Goal: Transaction & Acquisition: Purchase product/service

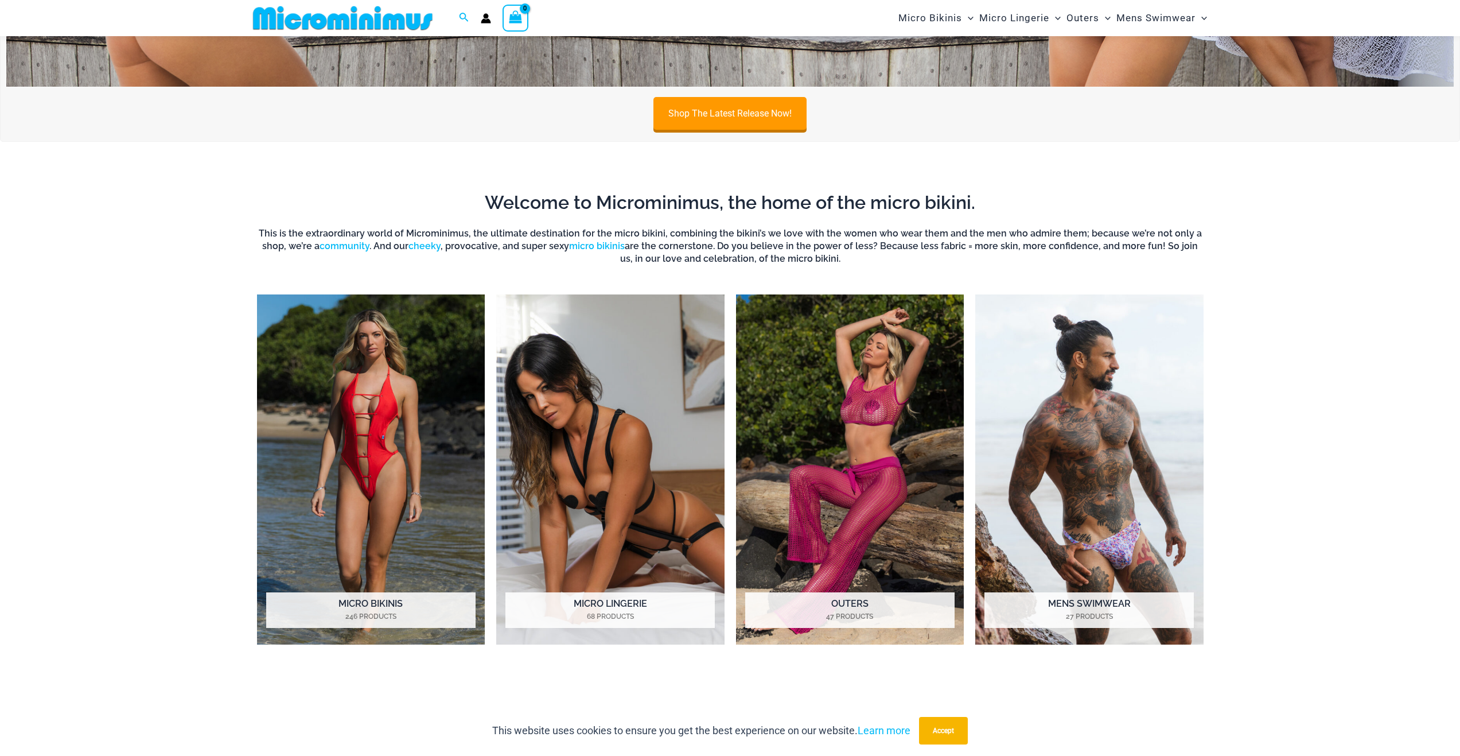
scroll to position [1139, 0]
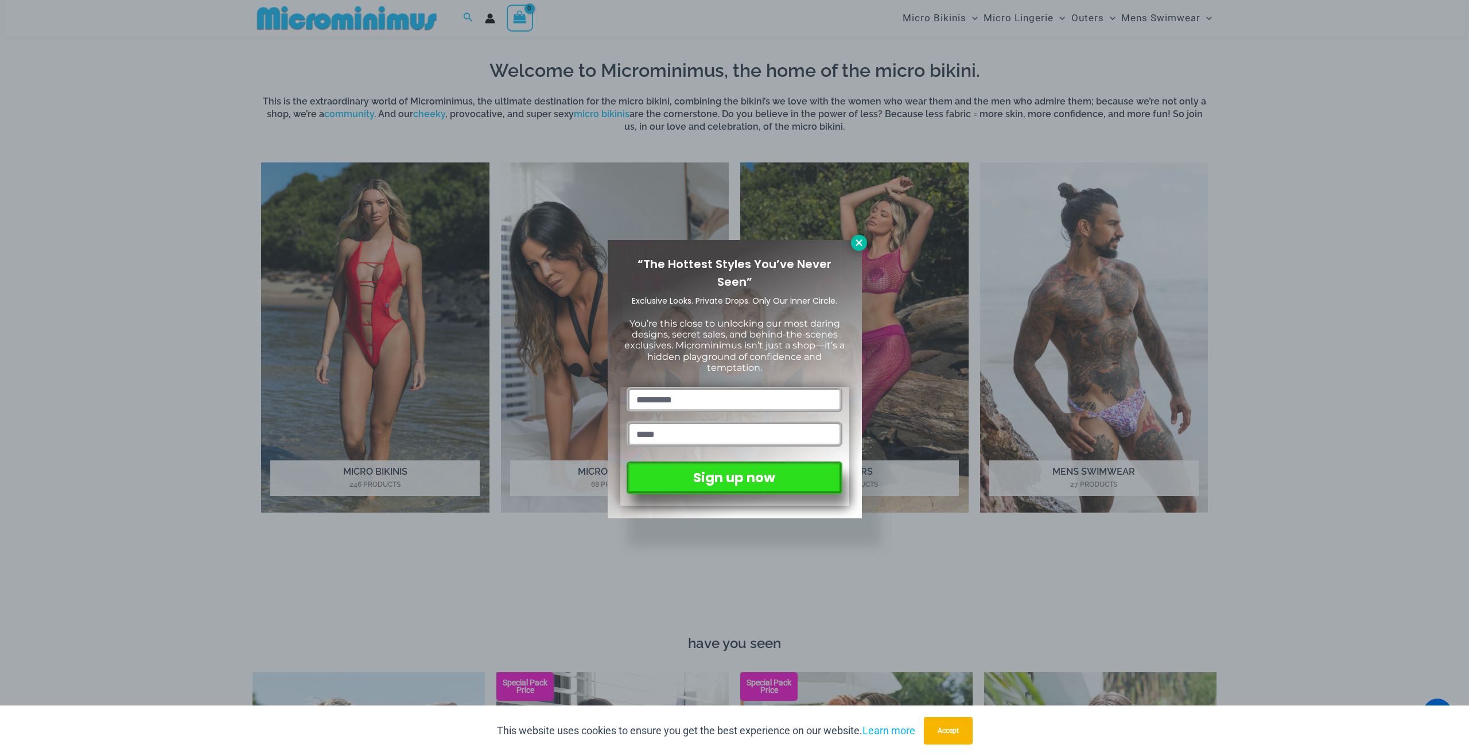
click at [861, 242] on icon at bounding box center [859, 243] width 10 height 10
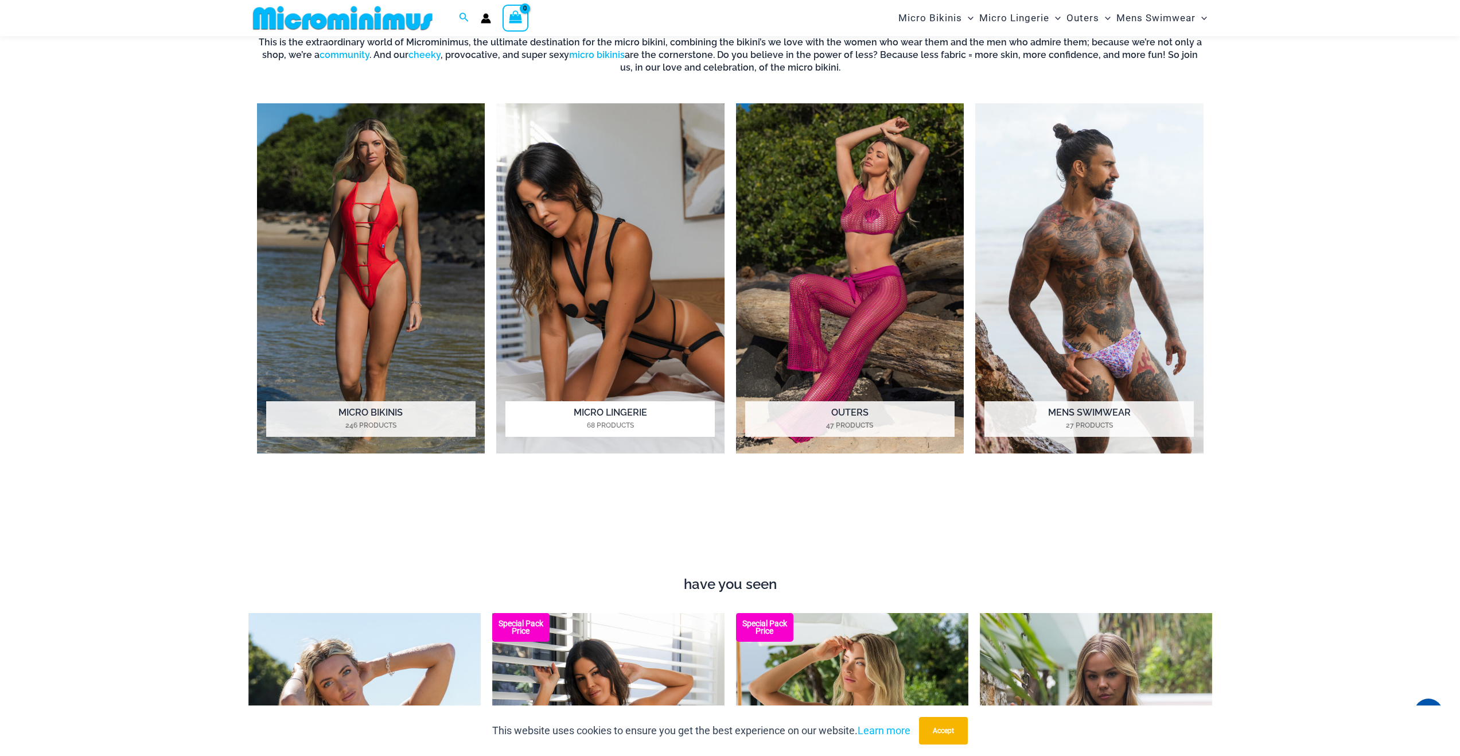
scroll to position [1196, 0]
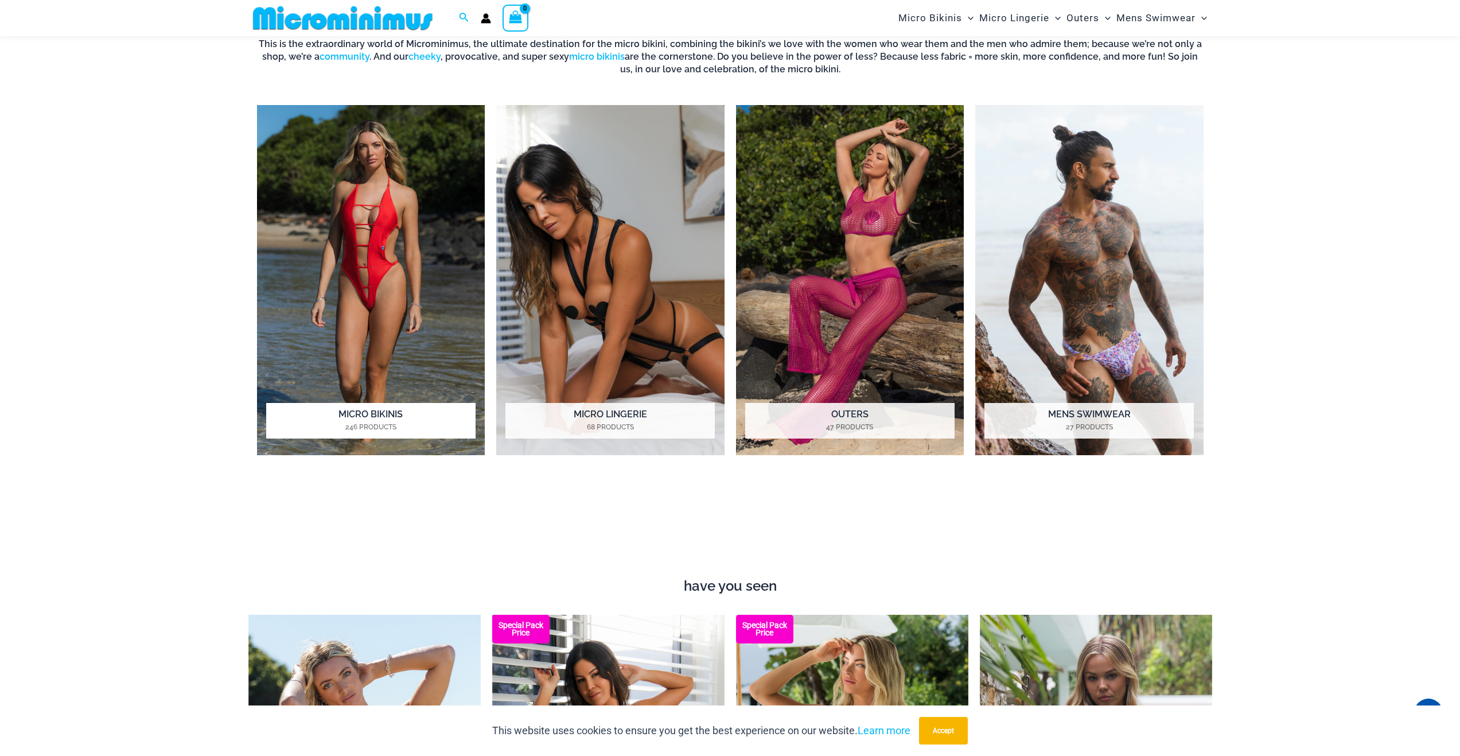
click at [344, 314] on img "Visit product category Micro Bikinis" at bounding box center [371, 280] width 228 height 351
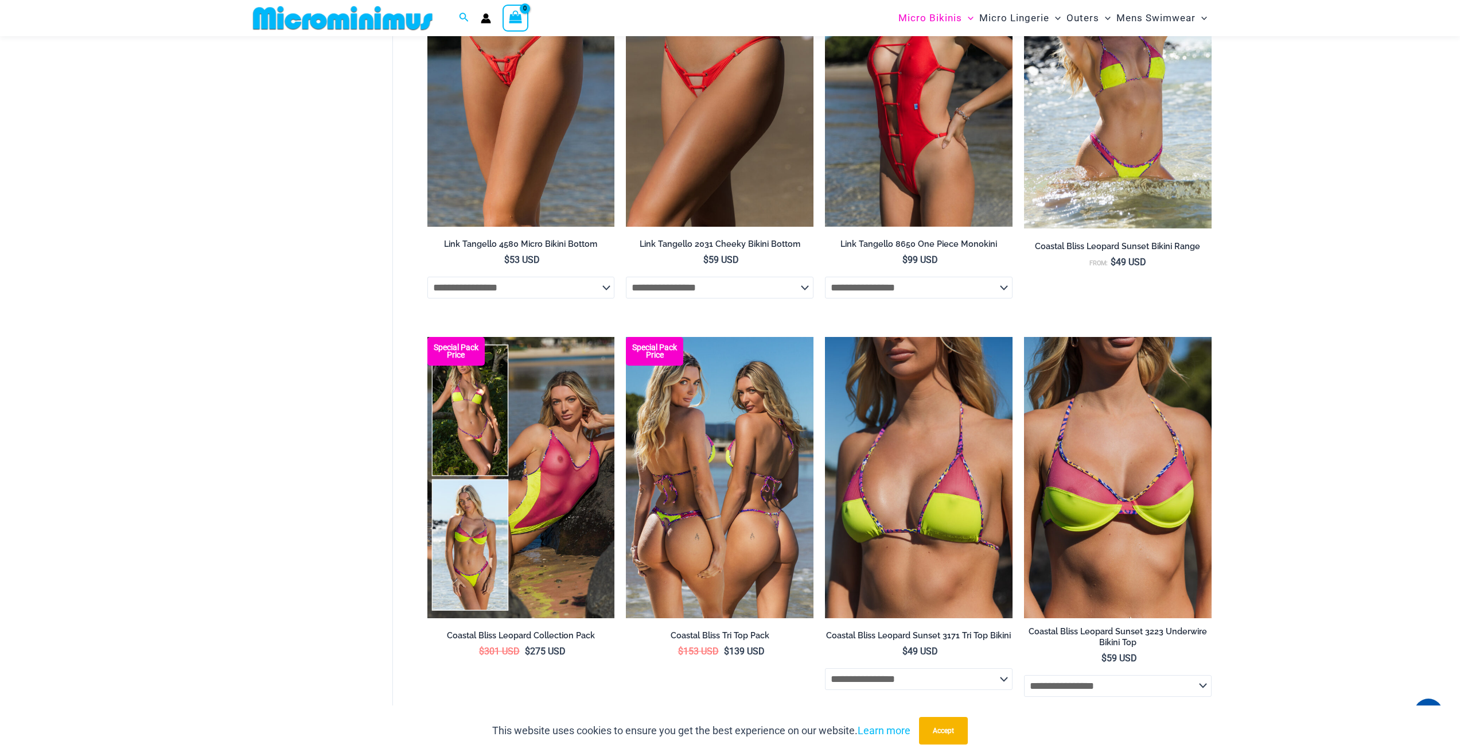
scroll to position [1597, 0]
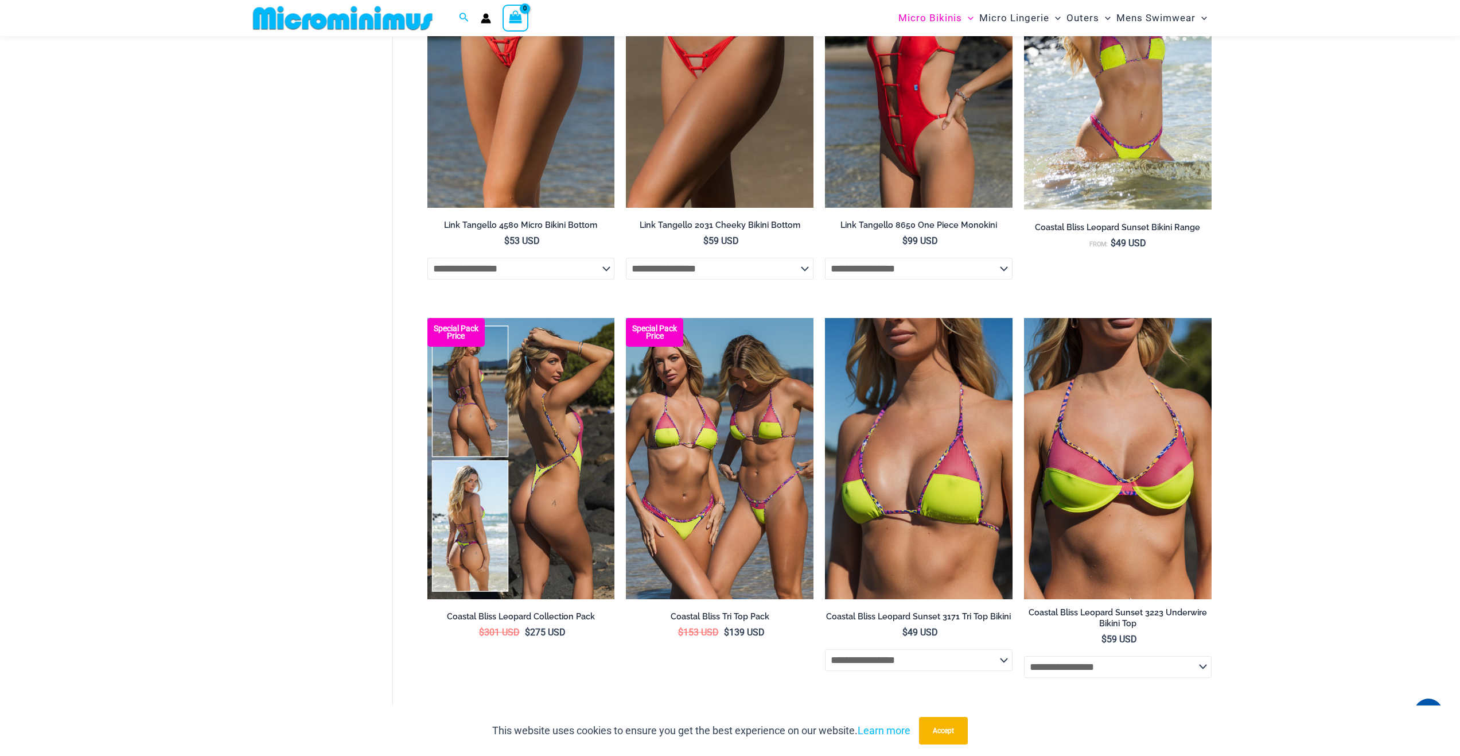
click at [554, 487] on img at bounding box center [521, 458] width 188 height 281
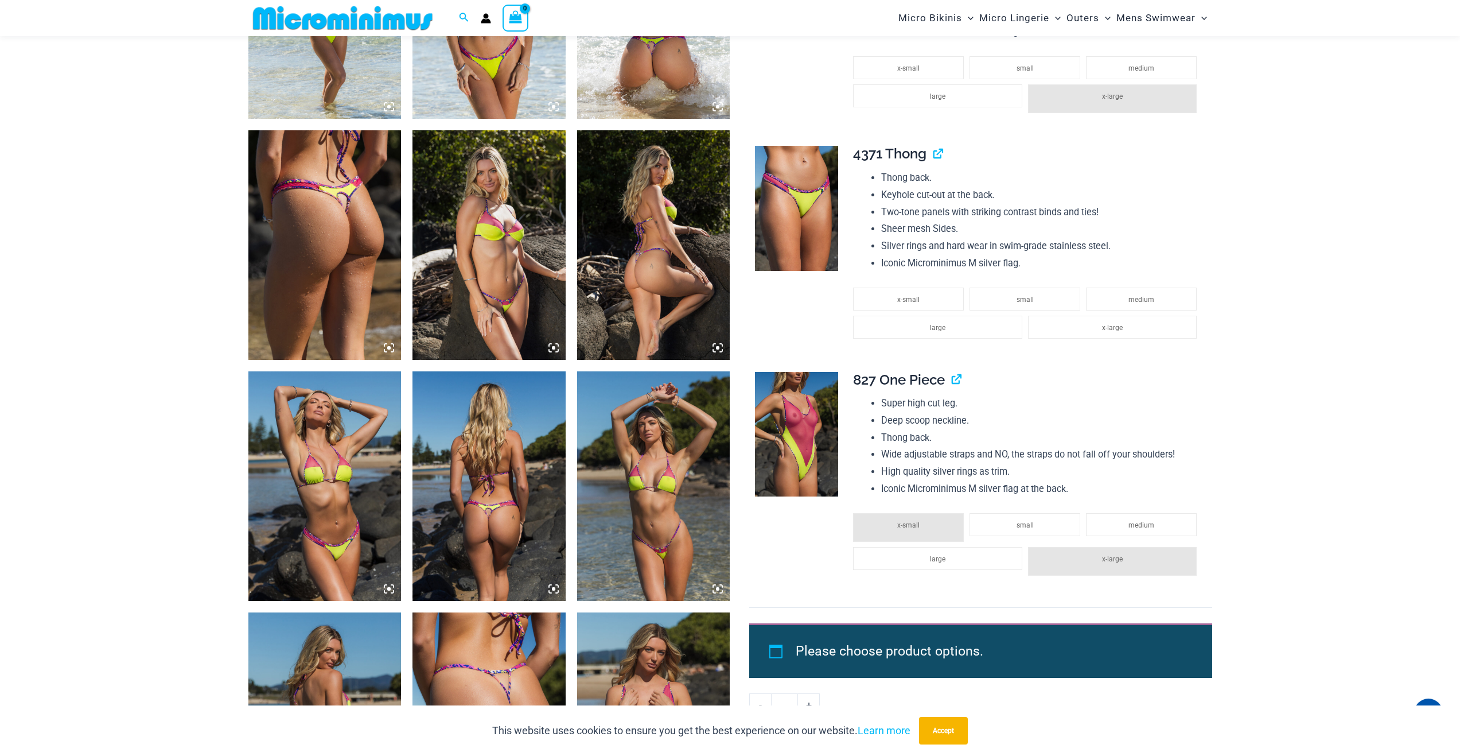
scroll to position [1195, 0]
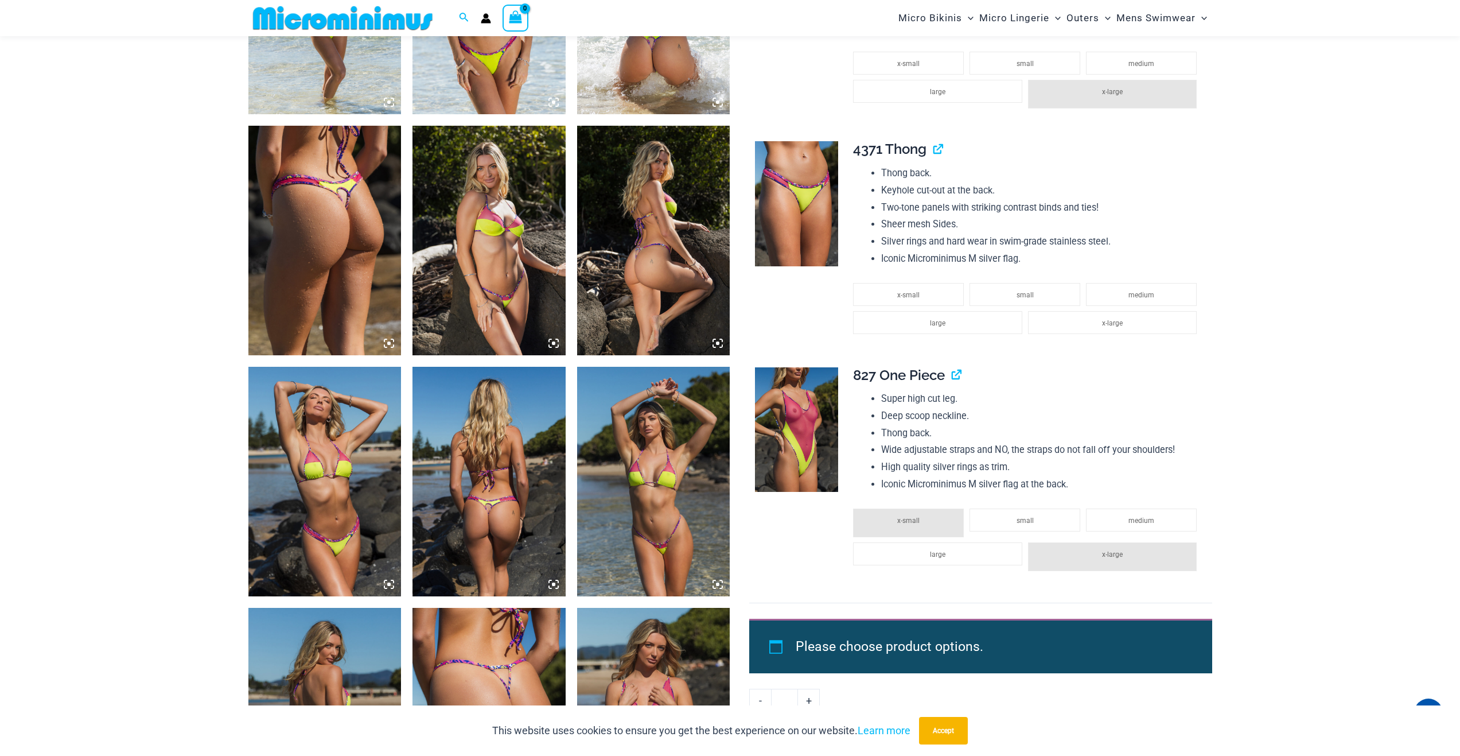
click at [915, 516] on span "x-small" at bounding box center [908, 520] width 22 height 8
click at [1026, 516] on span "small" at bounding box center [1025, 520] width 17 height 8
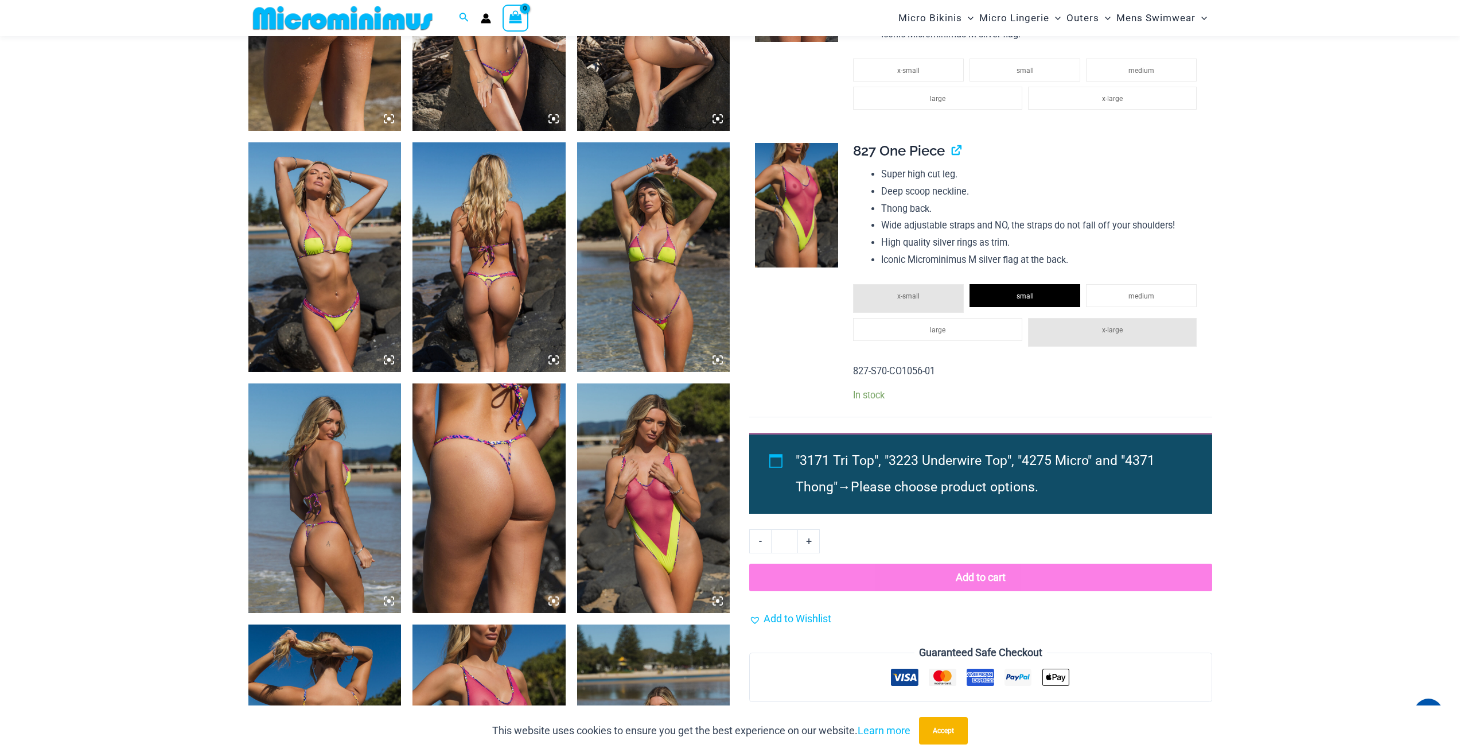
scroll to position [1425, 0]
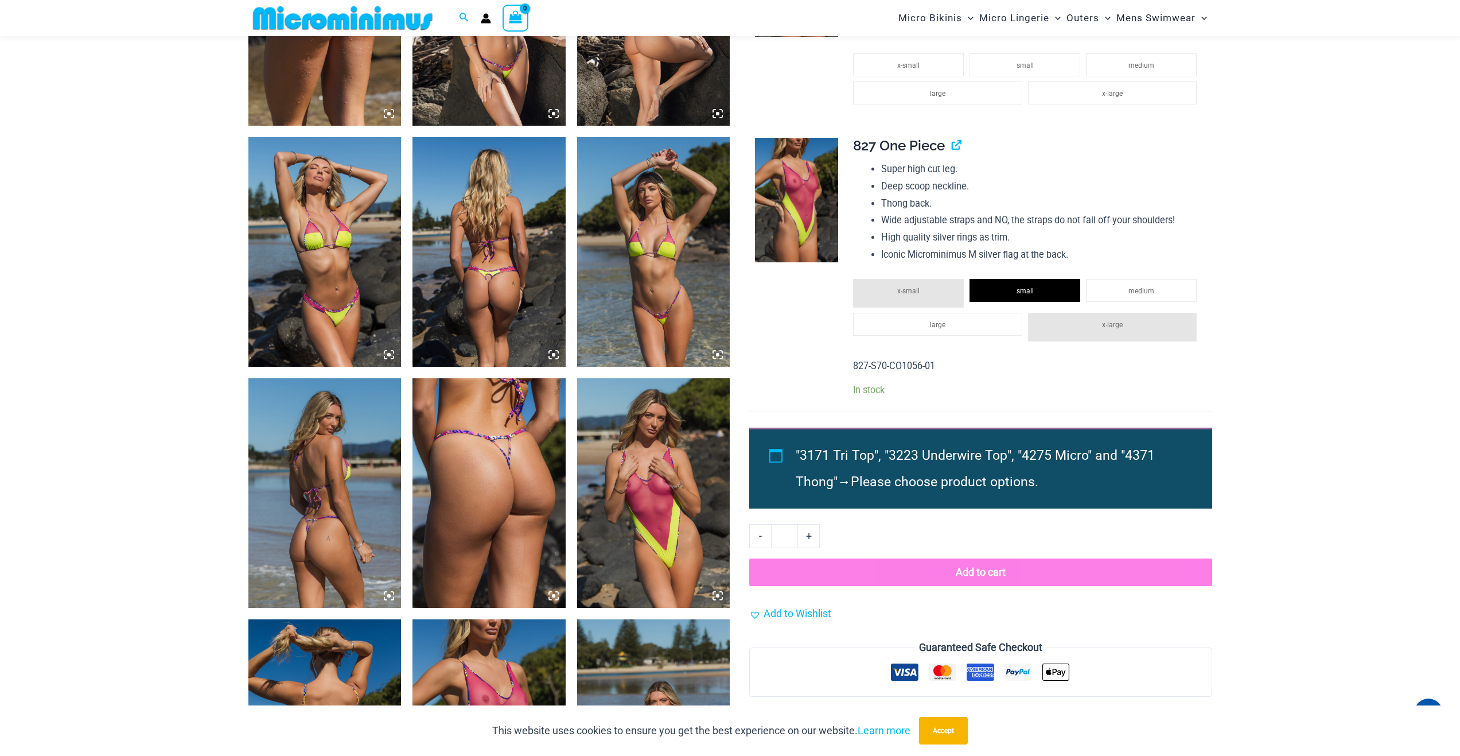
click at [973, 474] on span "Please choose product options." at bounding box center [945, 481] width 188 height 15
drag, startPoint x: 969, startPoint y: 563, endPoint x: 826, endPoint y: 55, distance: 527.5
click at [969, 563] on button "Add to cart" at bounding box center [980, 572] width 462 height 28
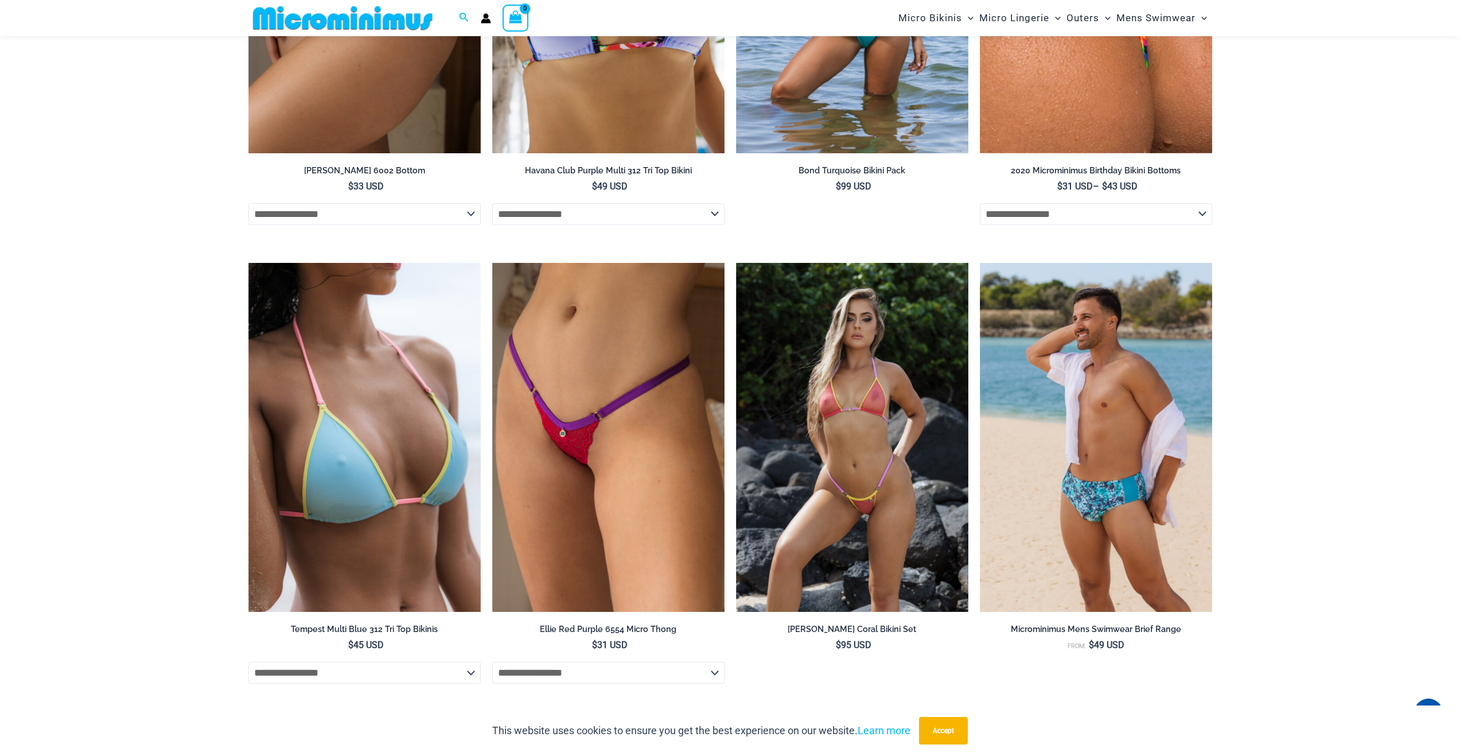
scroll to position [3833, 0]
